Goal: Task Accomplishment & Management: Complete application form

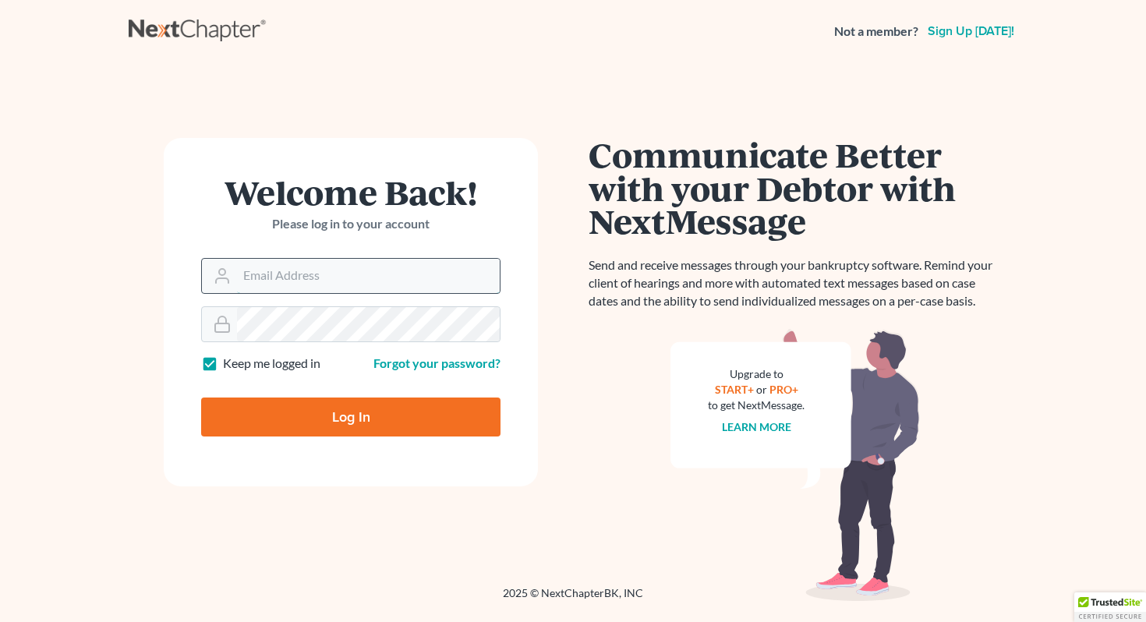
click at [302, 288] on input "Email Address" at bounding box center [368, 276] width 263 height 34
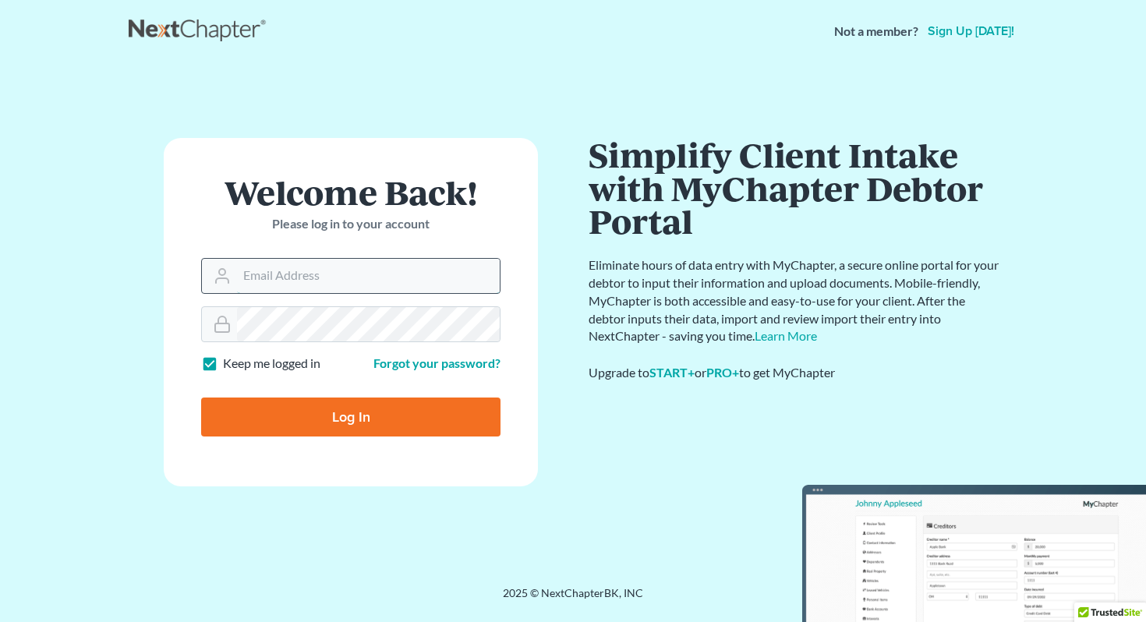
type input "[PERSON_NAME][EMAIL_ADDRESS][PERSON_NAME][DOMAIN_NAME]"
click at [329, 425] on input "Log In" at bounding box center [350, 417] width 299 height 39
type input "Thinking..."
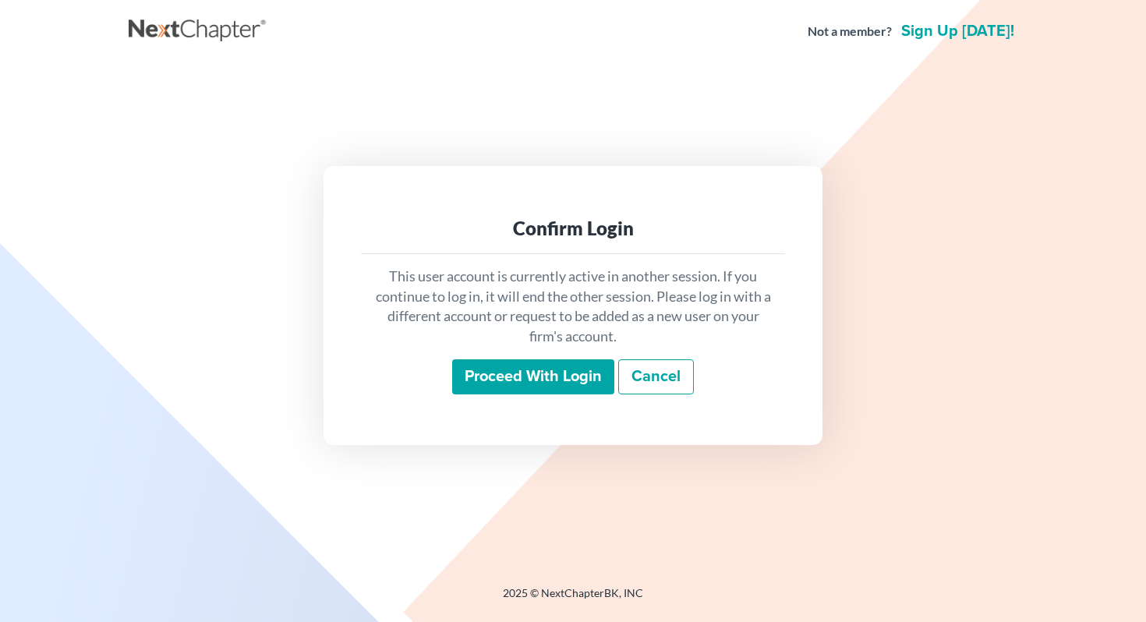
click at [575, 380] on input "Proceed with login" at bounding box center [533, 377] width 162 height 36
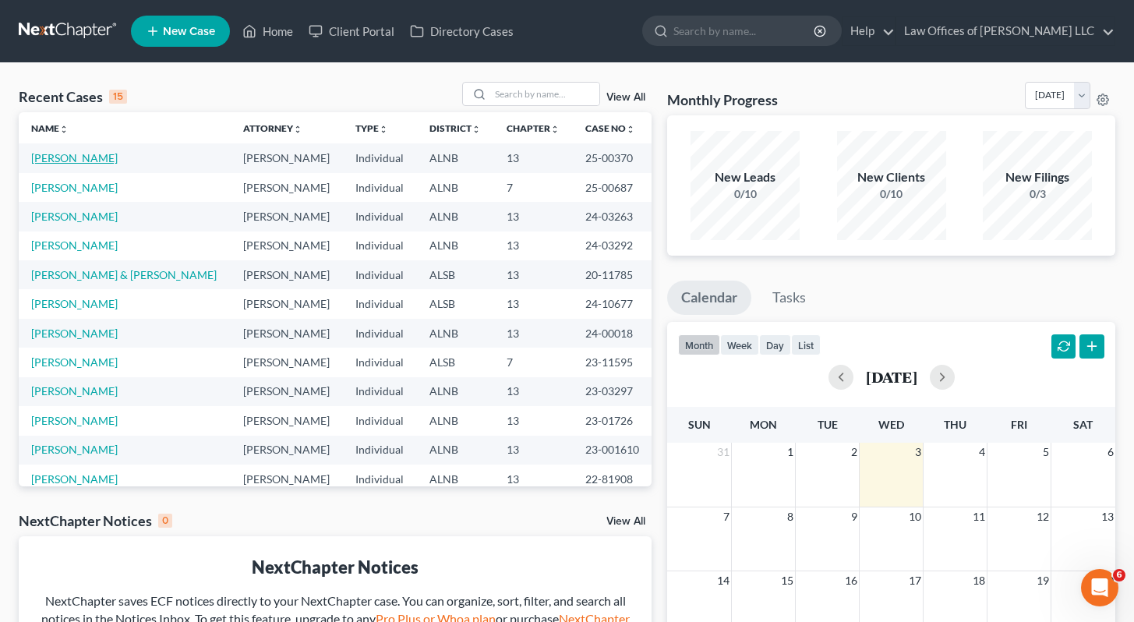
click at [55, 156] on link "[PERSON_NAME]" at bounding box center [74, 157] width 87 height 13
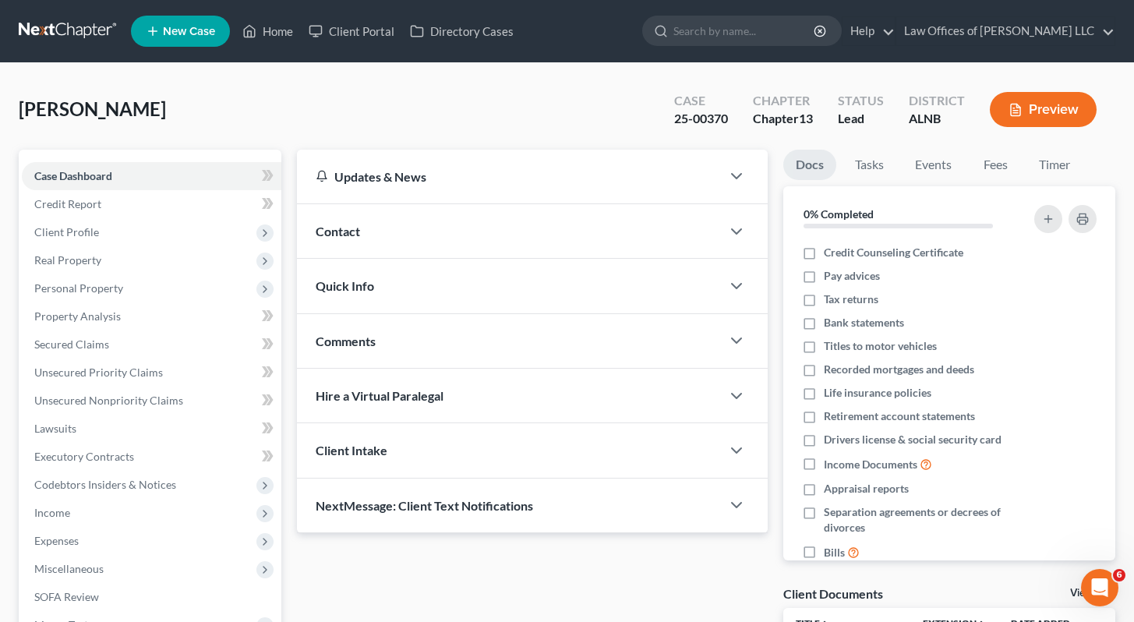
scroll to position [256, 0]
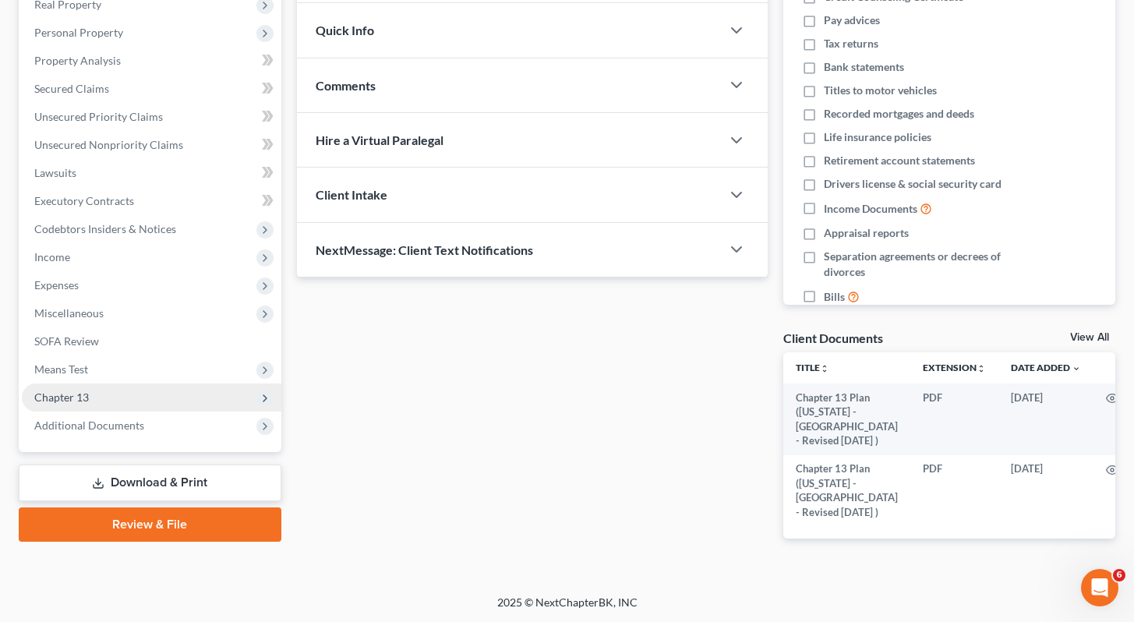
click at [61, 390] on span "Chapter 13" at bounding box center [61, 396] width 55 height 13
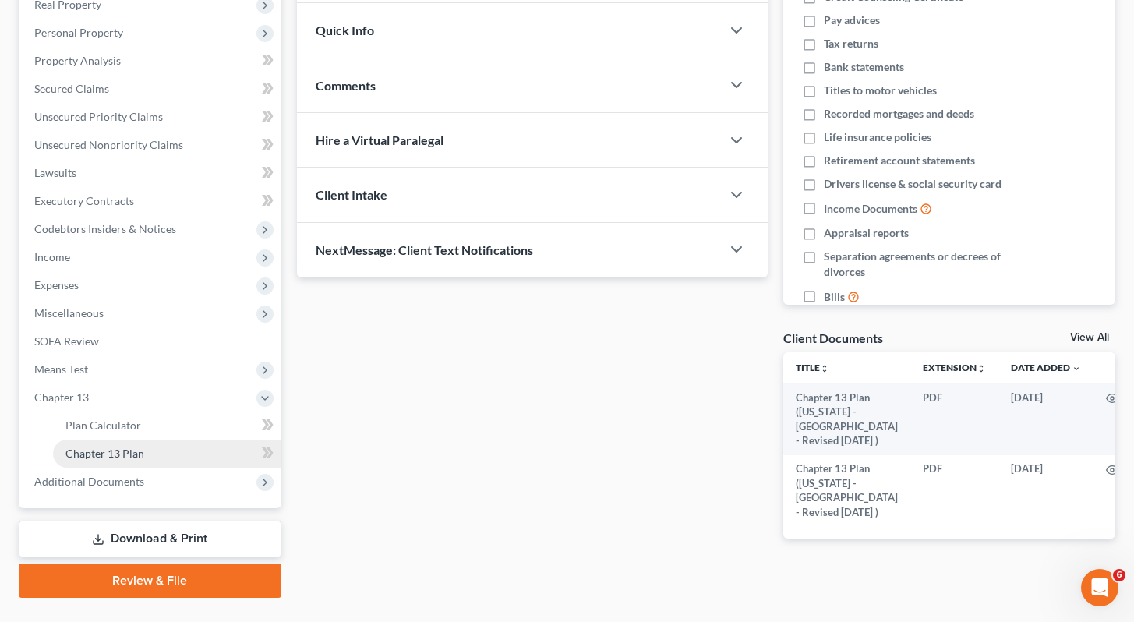
click at [137, 456] on span "Chapter 13 Plan" at bounding box center [104, 453] width 79 height 13
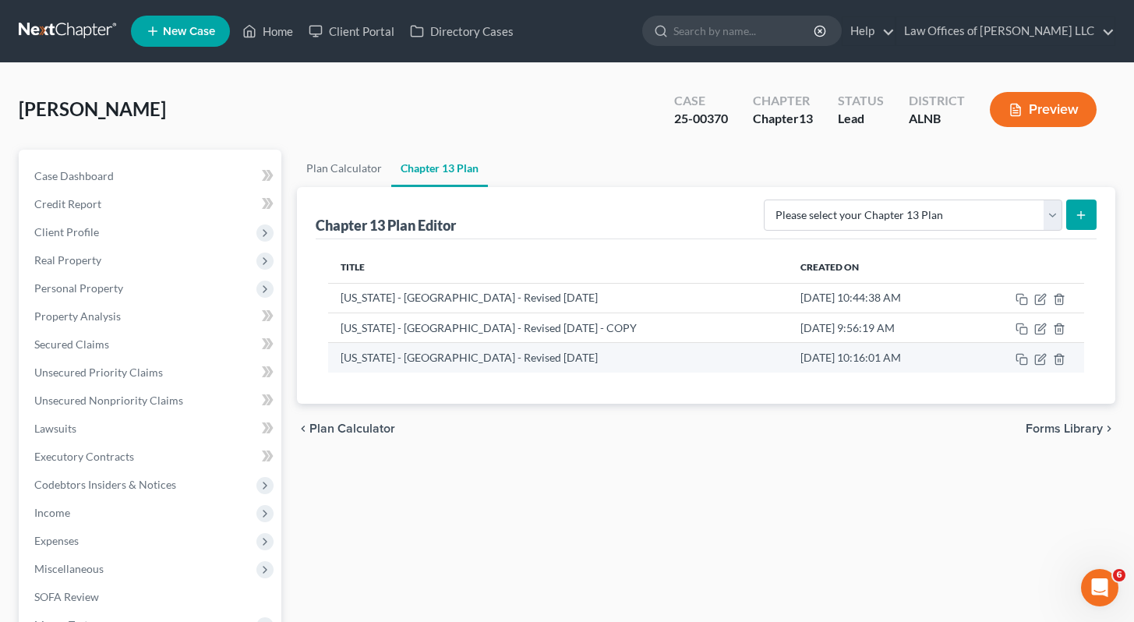
click at [408, 362] on td "[US_STATE] - [GEOGRAPHIC_DATA] - Revised [DATE]" at bounding box center [558, 358] width 460 height 30
click at [1037, 358] on icon "button" at bounding box center [1040, 359] width 12 height 12
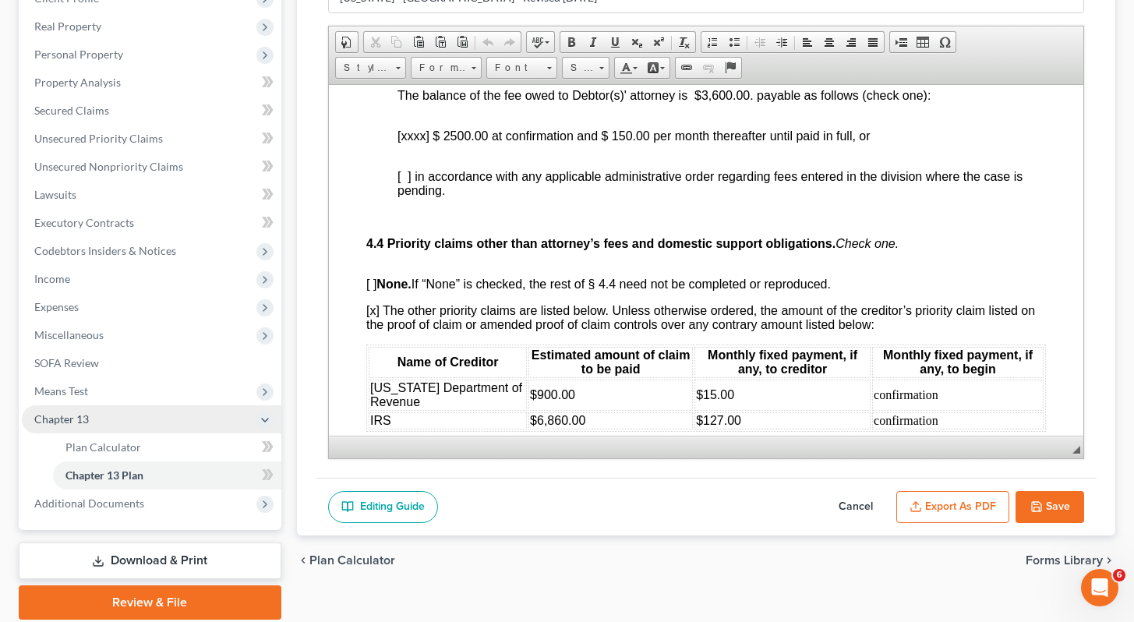
scroll to position [237, 0]
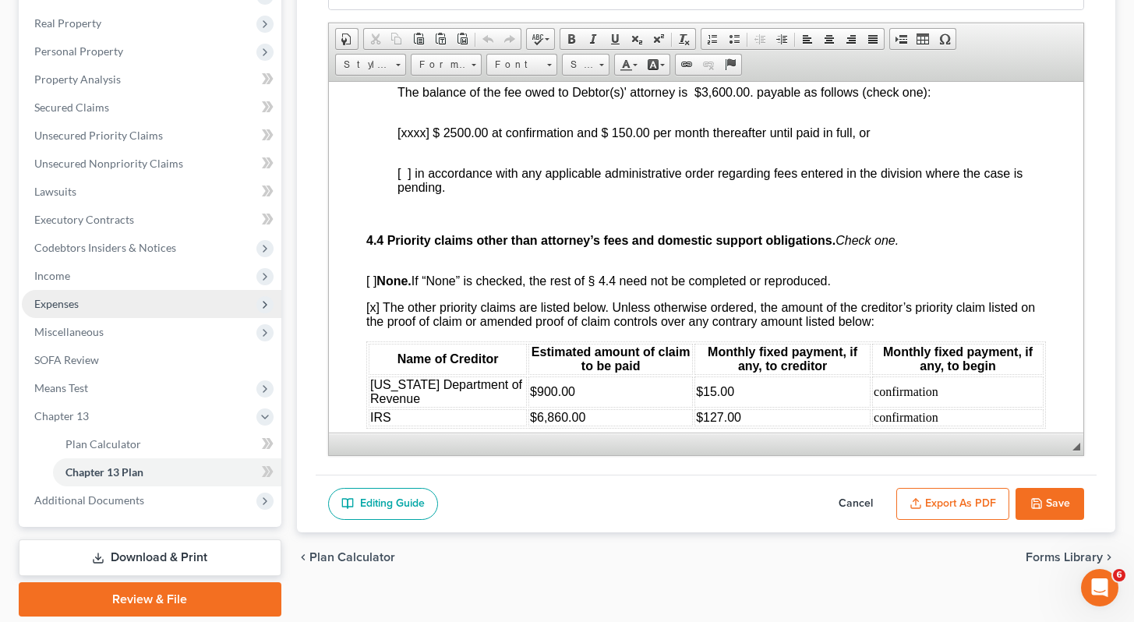
click at [76, 299] on span "Expenses" at bounding box center [56, 303] width 44 height 13
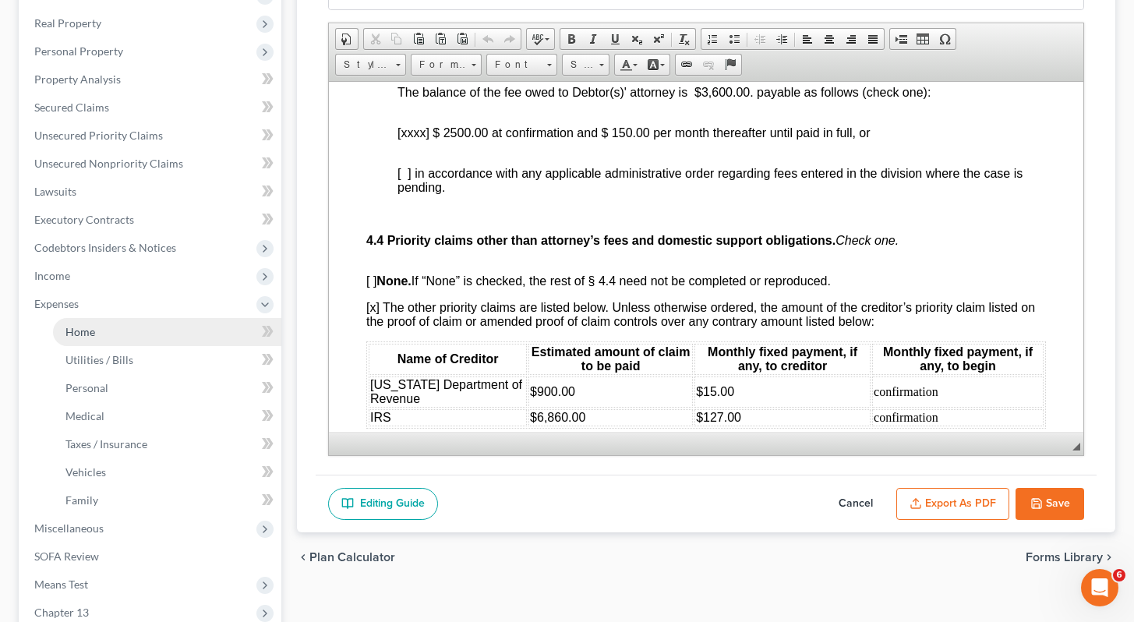
click at [87, 334] on span "Home" at bounding box center [80, 331] width 30 height 13
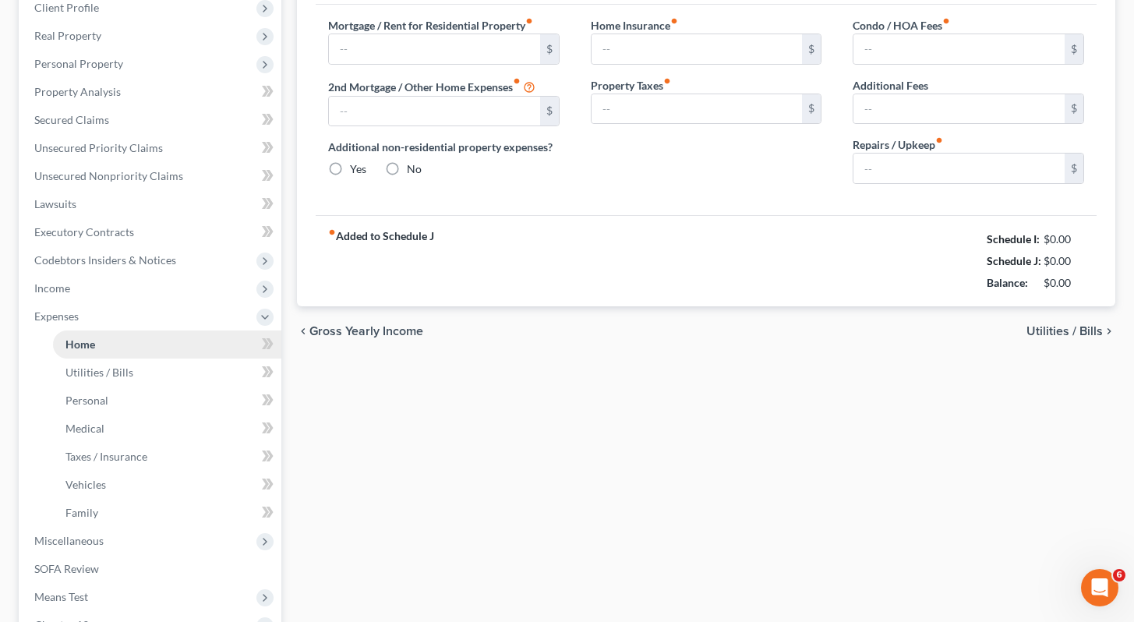
type input "1,895.00"
type input "0.00"
radio input "true"
type input "35.00"
type input "0.00"
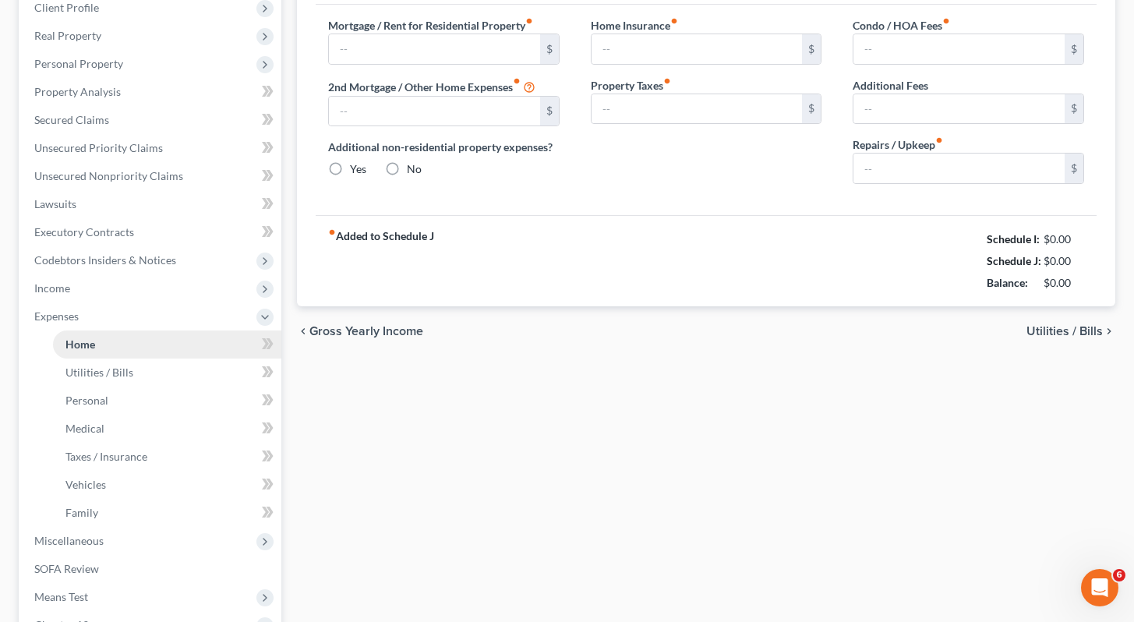
type input "0.00"
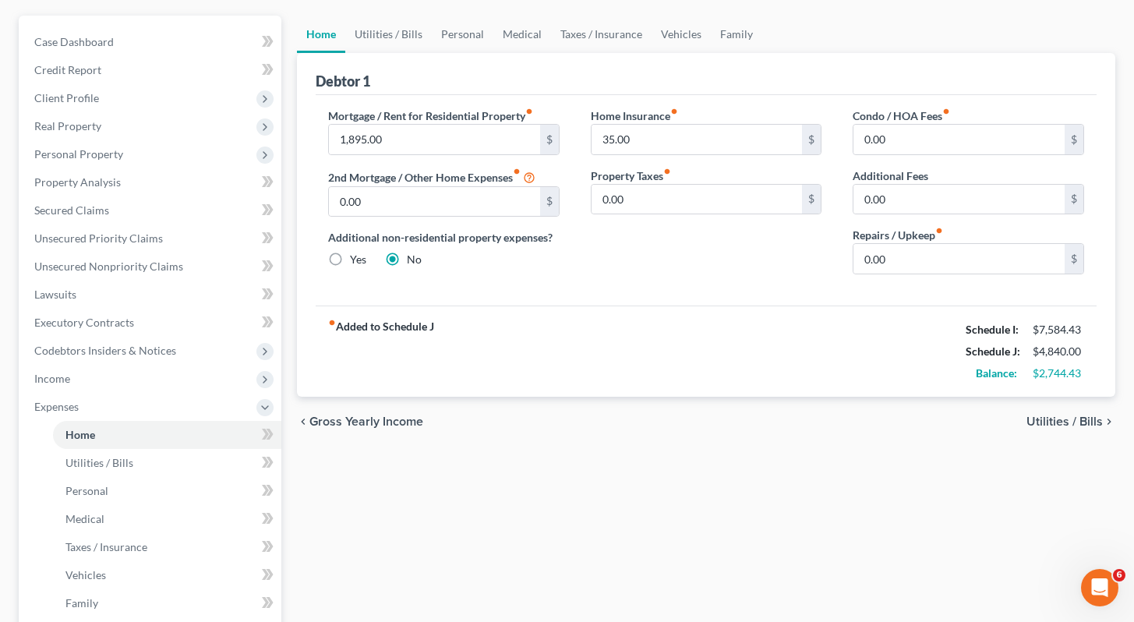
scroll to position [123, 0]
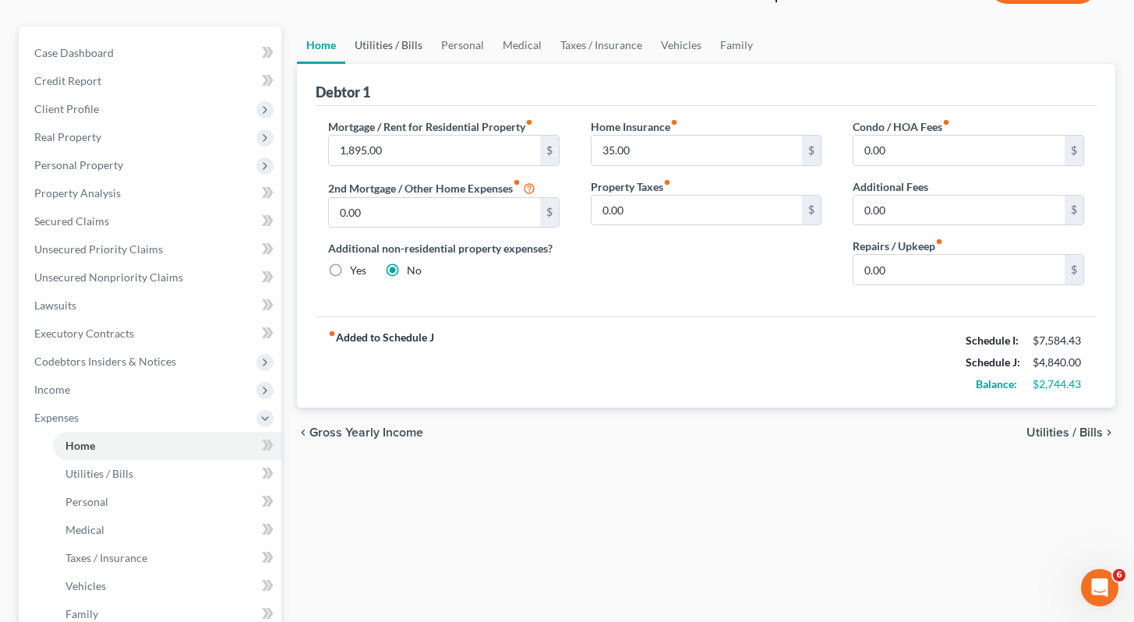
click at [382, 37] on link "Utilities / Bills" at bounding box center [388, 45] width 87 height 37
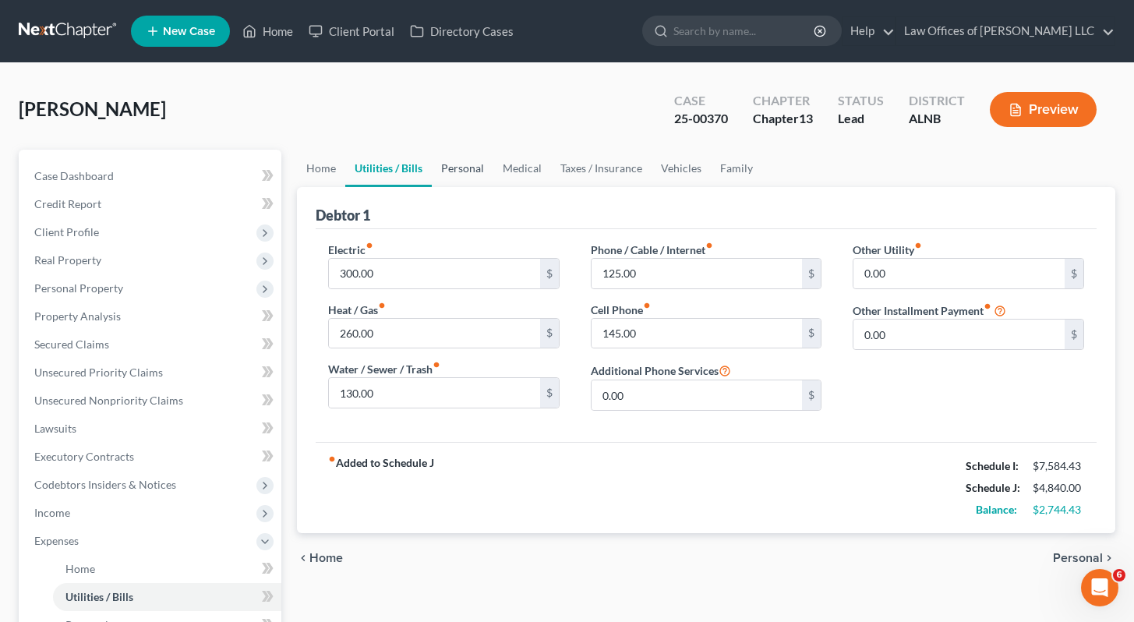
click at [468, 173] on link "Personal" at bounding box center [463, 168] width 62 height 37
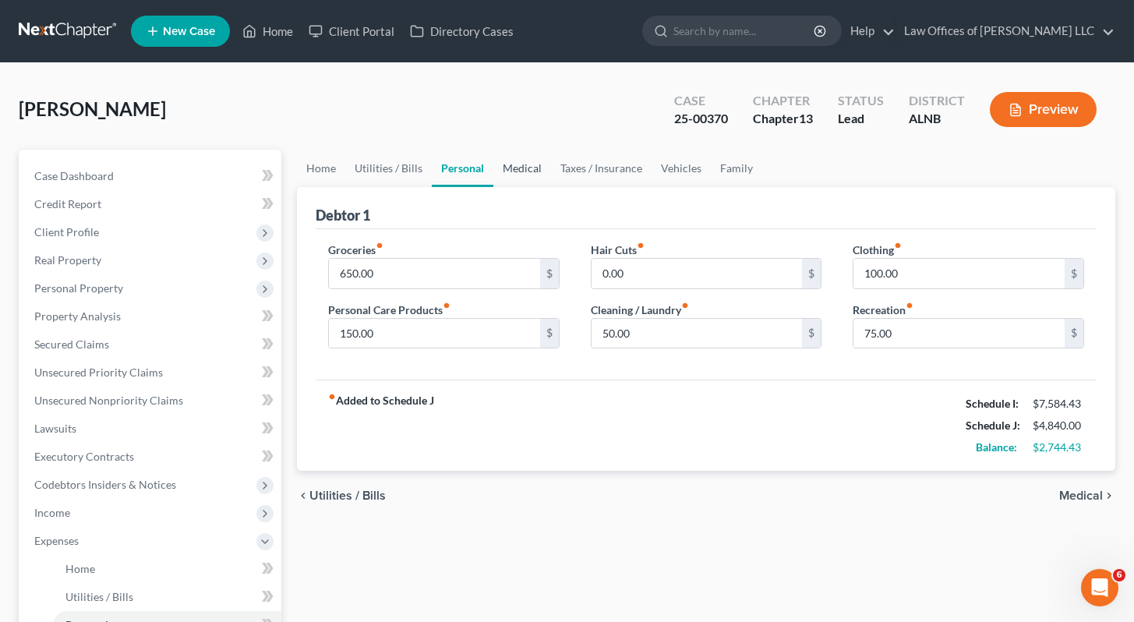
click at [526, 169] on link "Medical" at bounding box center [522, 168] width 58 height 37
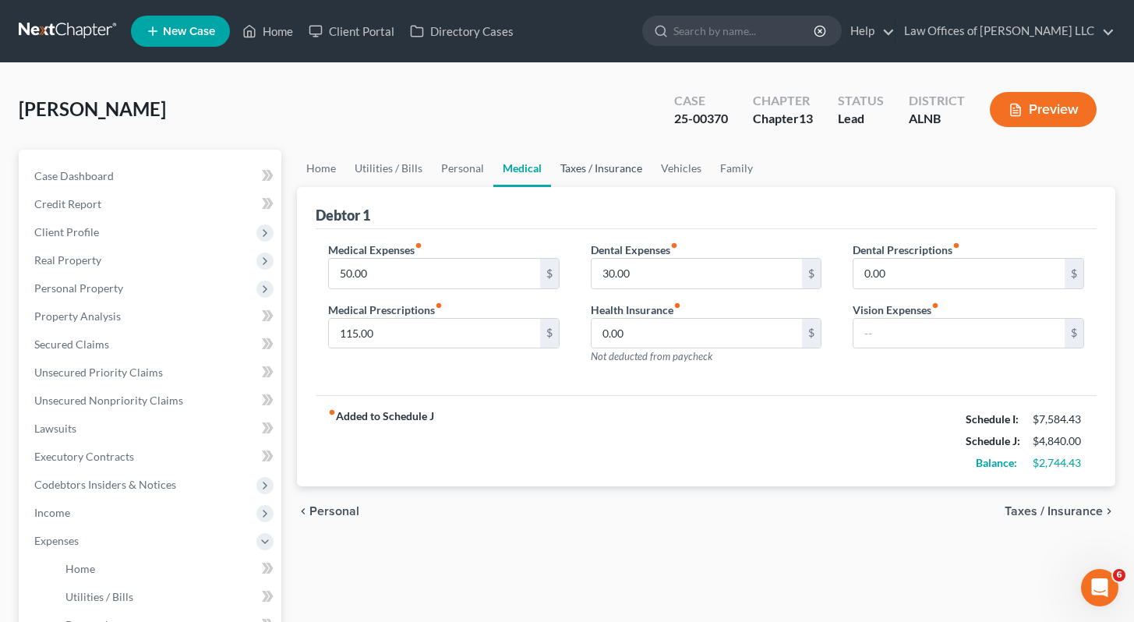
click at [601, 164] on link "Taxes / Insurance" at bounding box center [601, 168] width 101 height 37
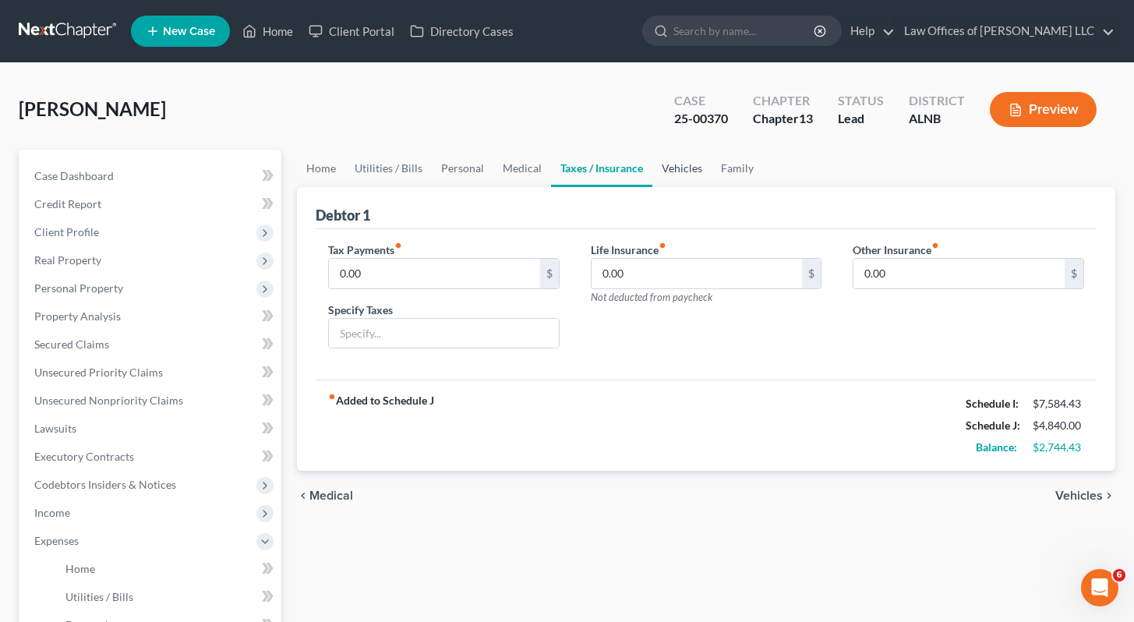
click at [670, 167] on link "Vehicles" at bounding box center [681, 168] width 59 height 37
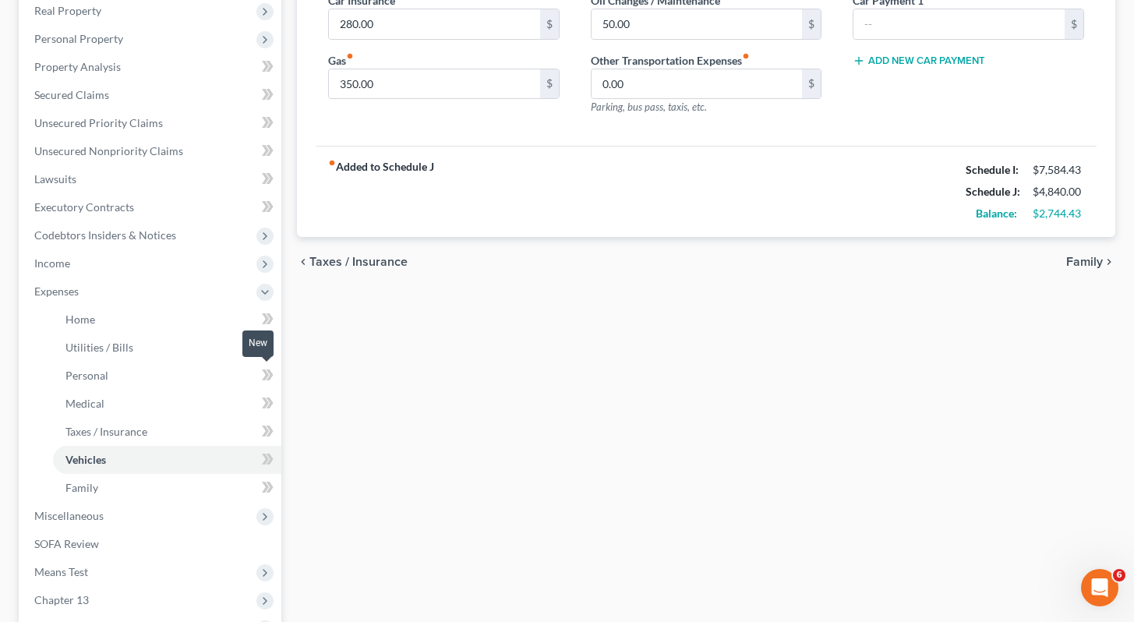
scroll to position [429, 0]
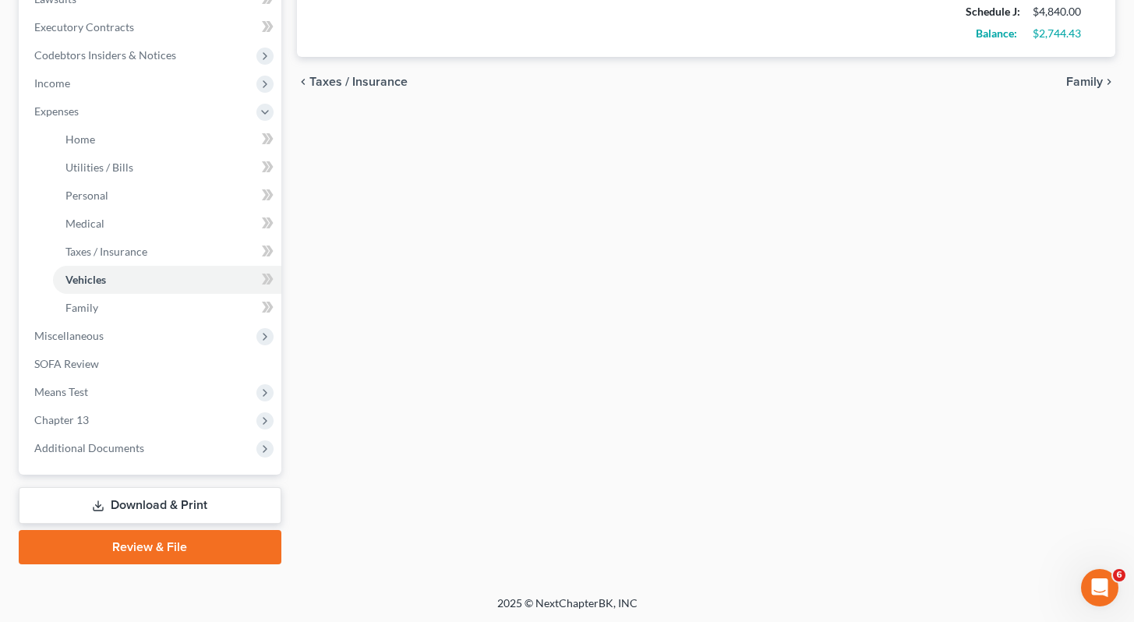
click at [147, 507] on link "Download & Print" at bounding box center [150, 505] width 263 height 37
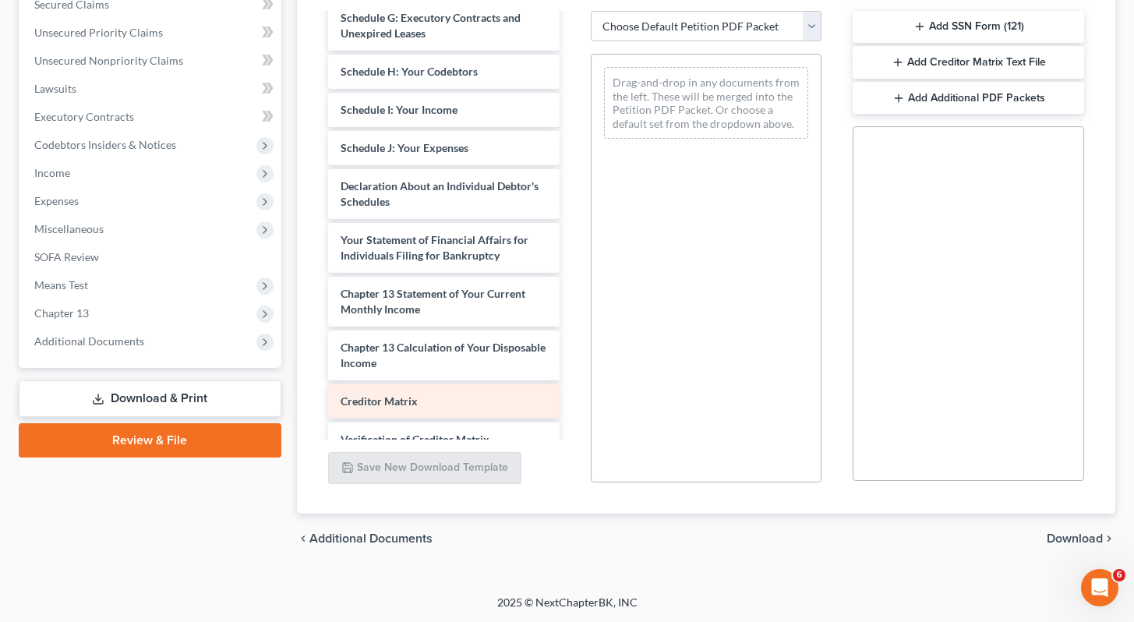
scroll to position [412, 0]
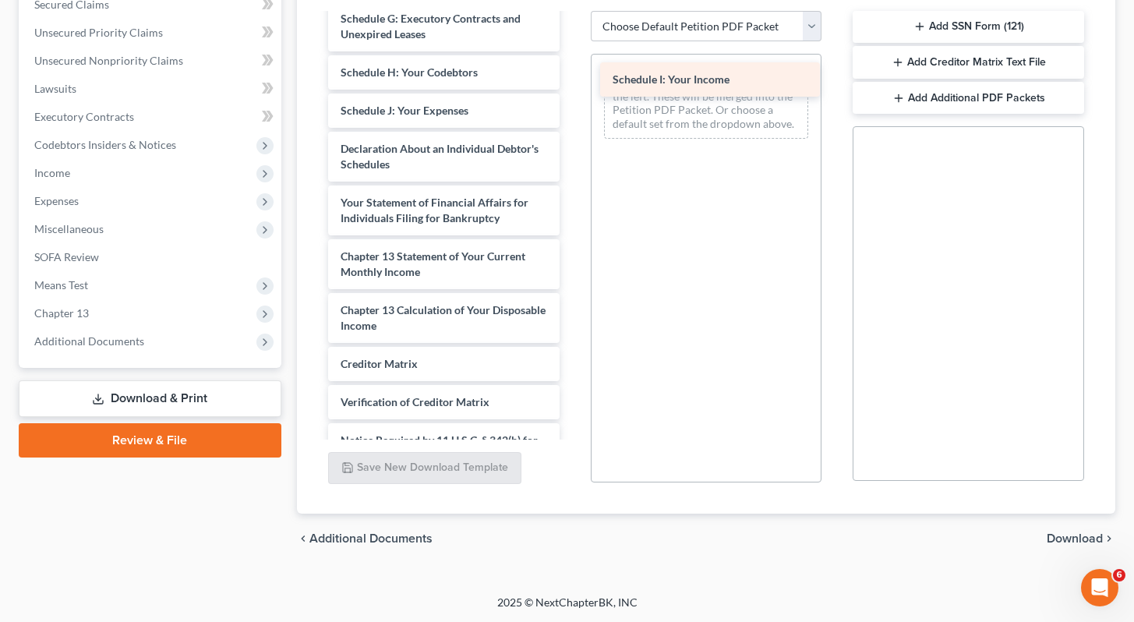
drag, startPoint x: 441, startPoint y: 115, endPoint x: 713, endPoint y: 85, distance: 273.6
click at [572, 85] on div "Schedule I: Your Income Chapter 13 Plan ([US_STATE] - [GEOGRAPHIC_DATA] - Revis…" at bounding box center [444, 56] width 256 height 909
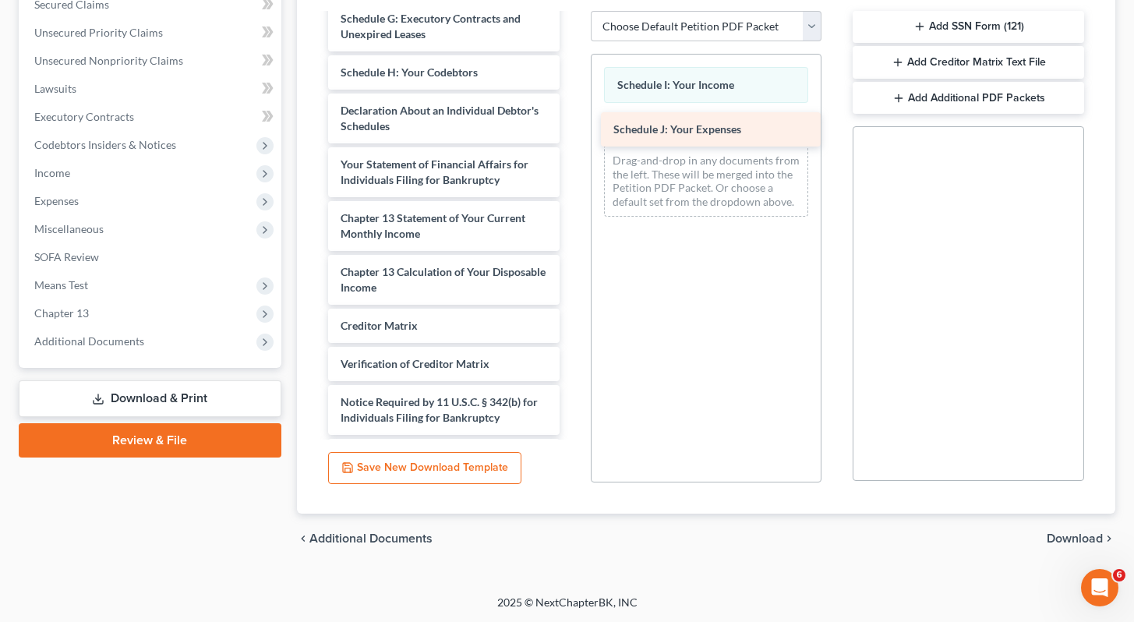
drag, startPoint x: 367, startPoint y: 110, endPoint x: 640, endPoint y: 130, distance: 273.5
click at [572, 130] on div "Schedule J: Your Expenses Chapter 13 Plan ([US_STATE] - [GEOGRAPHIC_DATA] - Rev…" at bounding box center [444, 37] width 256 height 871
click at [1089, 536] on span "Download" at bounding box center [1075, 538] width 56 height 12
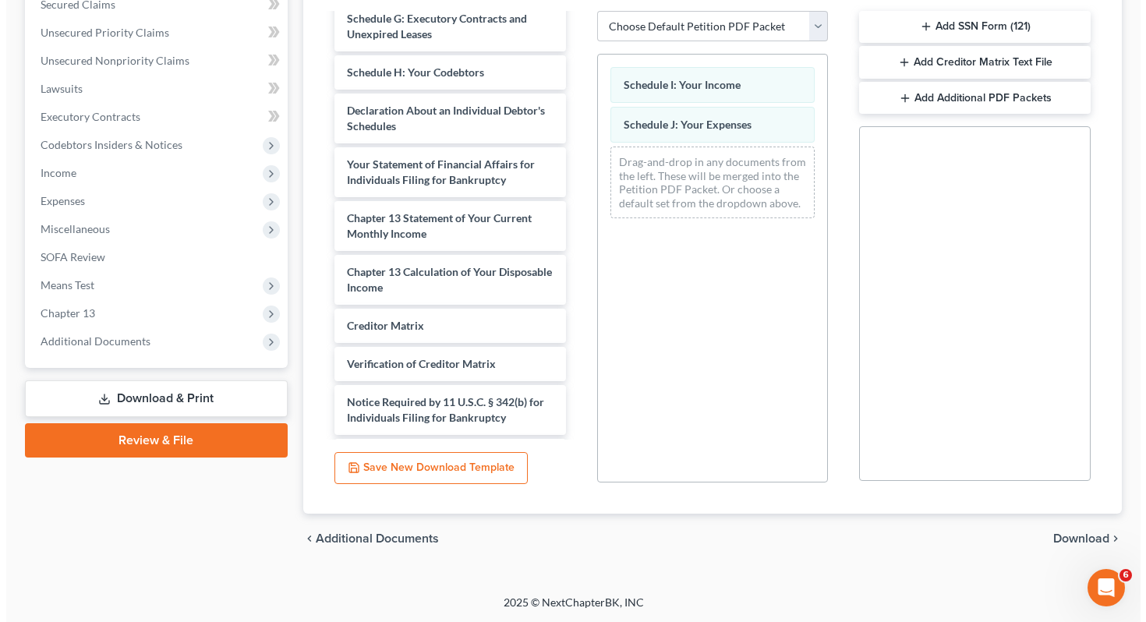
scroll to position [233, 0]
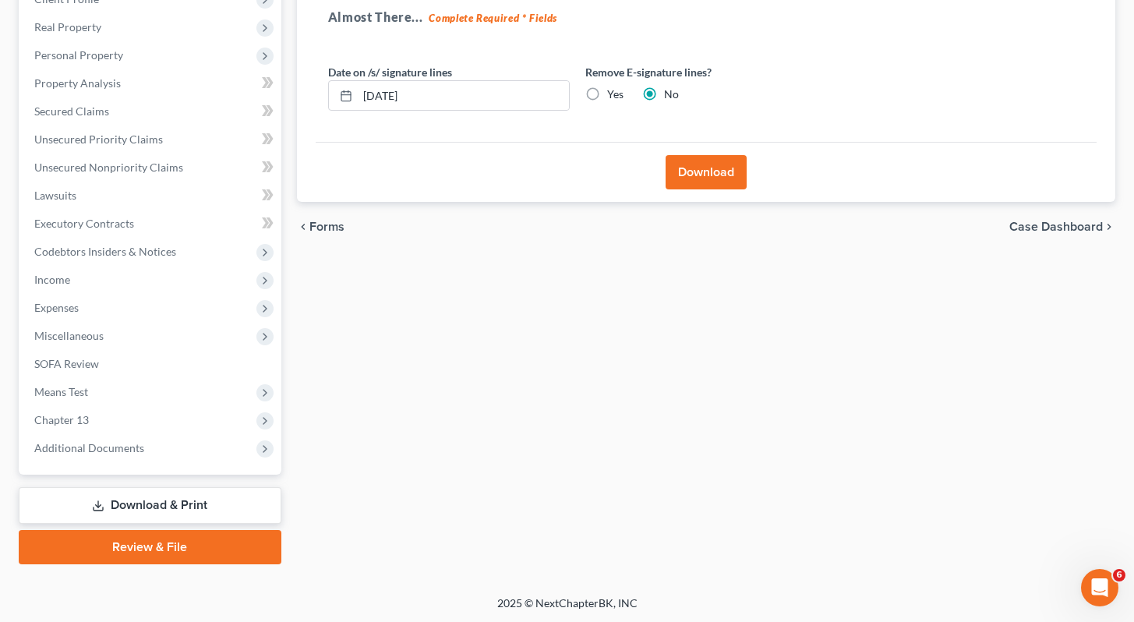
click at [710, 168] on button "Download" at bounding box center [706, 172] width 81 height 34
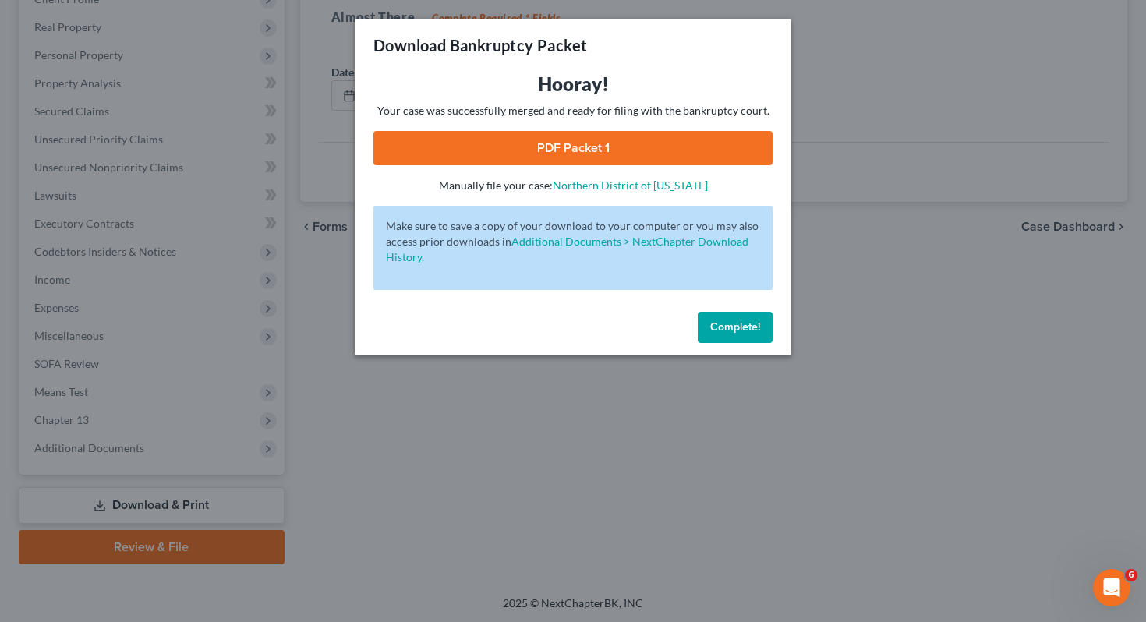
click at [654, 154] on link "PDF Packet 1" at bounding box center [572, 148] width 399 height 34
